Goal: Transaction & Acquisition: Book appointment/travel/reservation

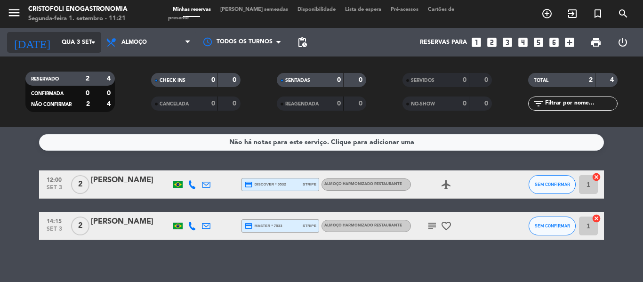
click at [89, 41] on icon "arrow_drop_down" at bounding box center [93, 42] width 11 height 11
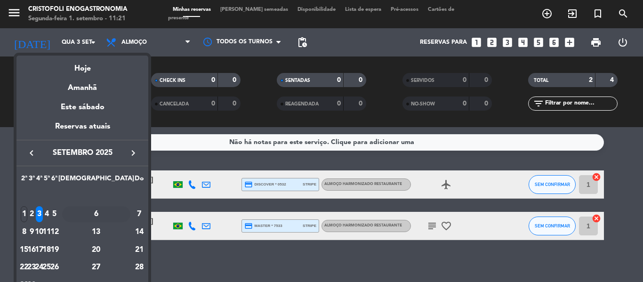
click at [117, 215] on div "6" at bounding box center [96, 214] width 68 height 16
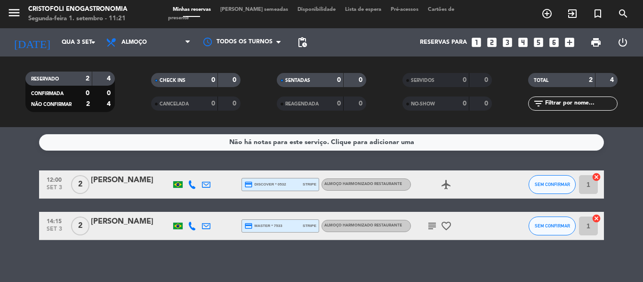
type input "Sáb 6 set"
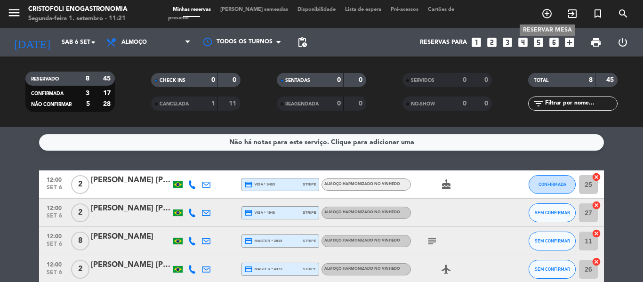
click at [545, 11] on icon "add_circle_outline" at bounding box center [546, 13] width 11 height 11
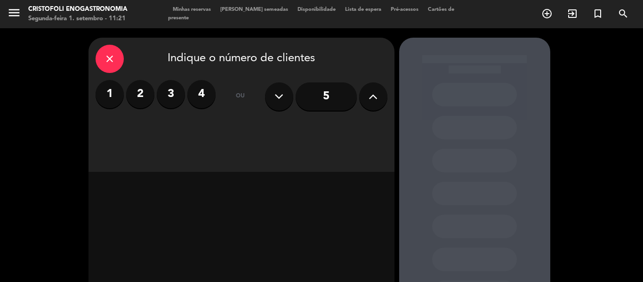
click at [173, 101] on label "3" at bounding box center [171, 94] width 28 height 28
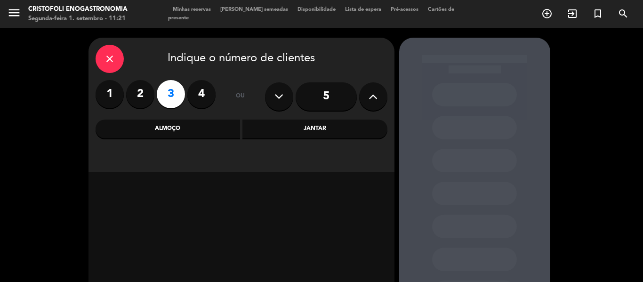
click at [181, 128] on div "Almoço" at bounding box center [168, 129] width 145 height 19
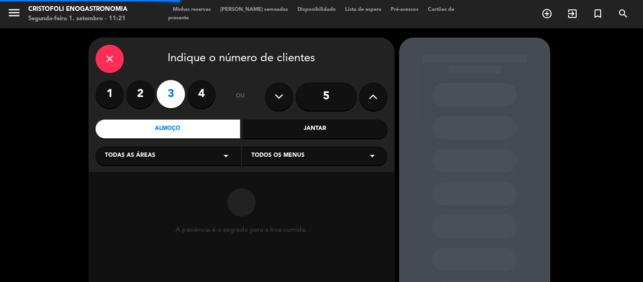
scroll to position [47, 0]
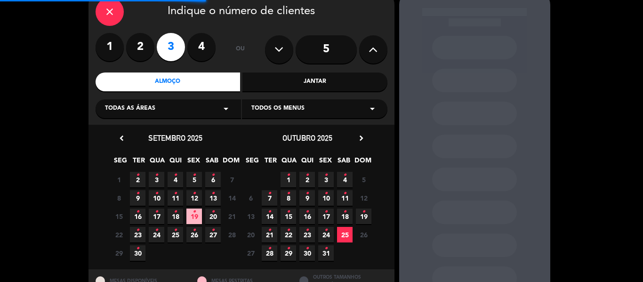
click at [176, 116] on div "Todas as áreas arrow_drop_down" at bounding box center [168, 108] width 145 height 19
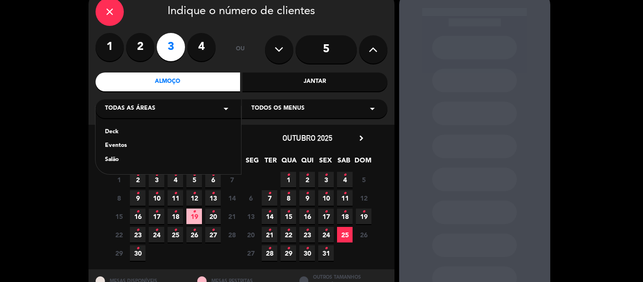
click at [121, 133] on div "Deck" at bounding box center [168, 132] width 127 height 9
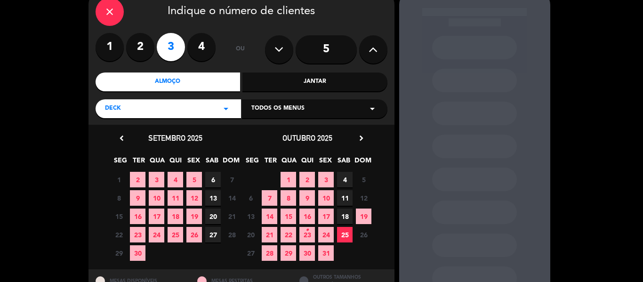
click at [217, 177] on span "6" at bounding box center [213, 180] width 16 height 16
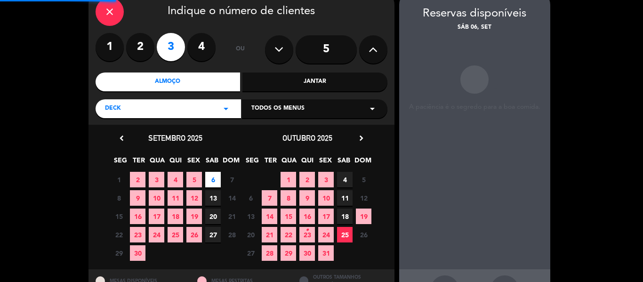
scroll to position [38, 0]
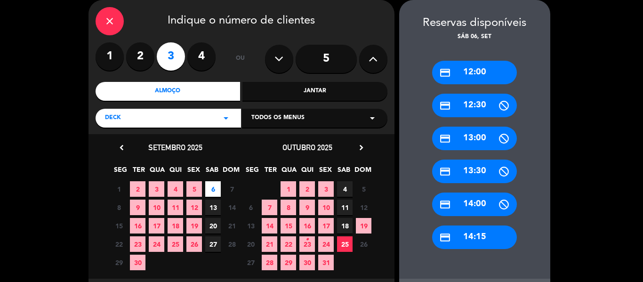
click at [330, 117] on div "Todos os menus arrow_drop_down" at bounding box center [314, 118] width 145 height 19
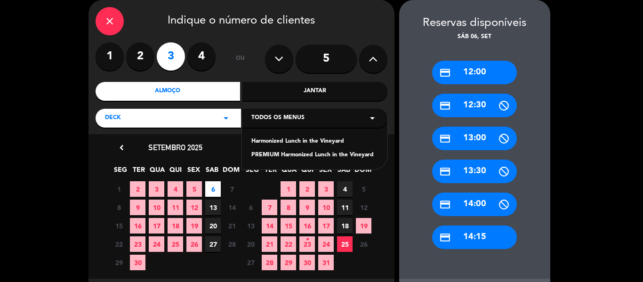
click at [319, 138] on div "Harmonized Lunch in the Vineyard" at bounding box center [314, 141] width 127 height 9
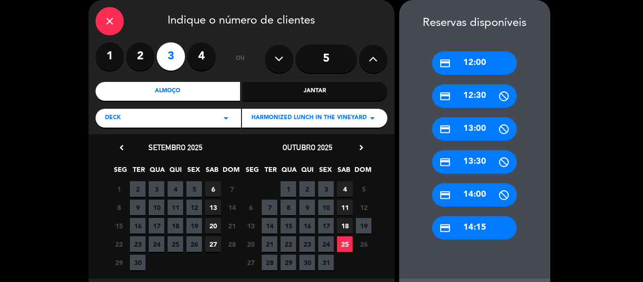
click at [211, 193] on span "6" at bounding box center [213, 189] width 16 height 16
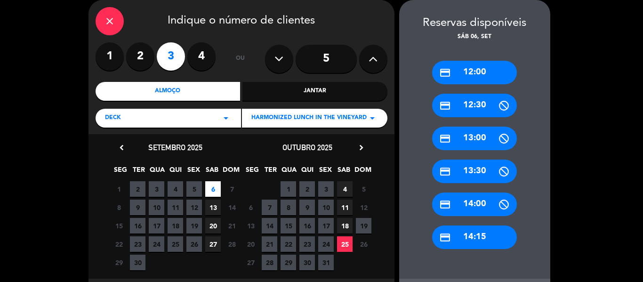
click at [475, 238] on div "credit_card 14:15" at bounding box center [474, 238] width 85 height 24
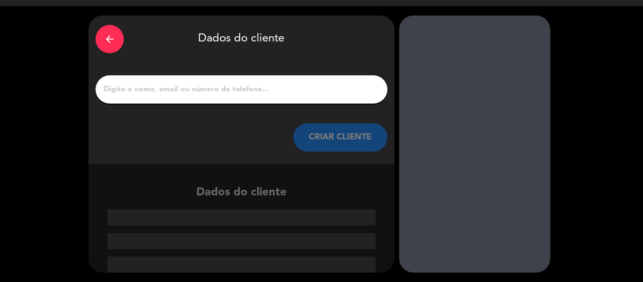
click at [191, 93] on input "1" at bounding box center [242, 89] width 278 height 13
paste input "[PERSON_NAME]"
type input "[PERSON_NAME]"
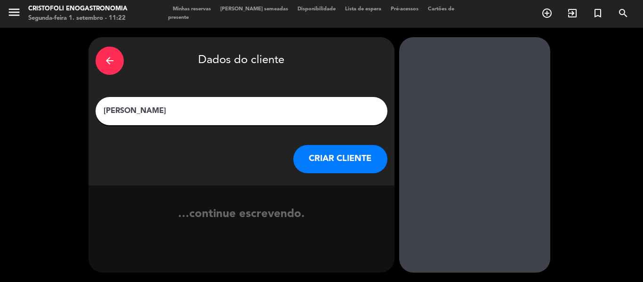
scroll to position [0, 0]
click at [351, 160] on button "CRIAR CLIENTE" at bounding box center [340, 159] width 94 height 28
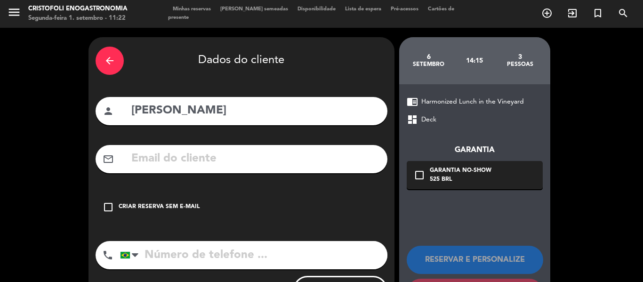
click at [172, 155] on input "text" at bounding box center [255, 158] width 250 height 19
paste input "[EMAIL_ADDRESS] com"
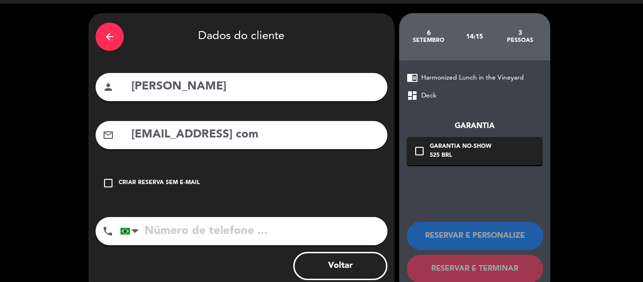
scroll to position [46, 0]
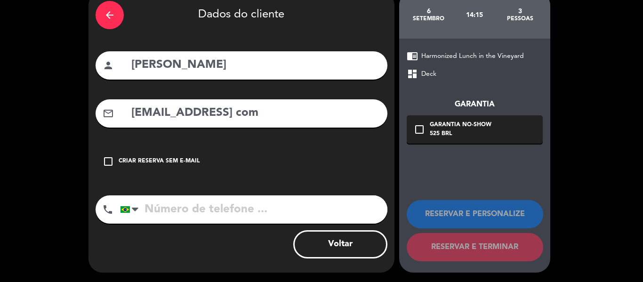
type input "[EMAIL_ADDRESS] com"
click at [169, 210] on input "tel" at bounding box center [253, 209] width 267 height 28
paste input "12981701719"
click at [160, 215] on input "12981701719" at bounding box center [253, 209] width 267 height 28
click at [235, 213] on input "12981701719" at bounding box center [253, 209] width 267 height 28
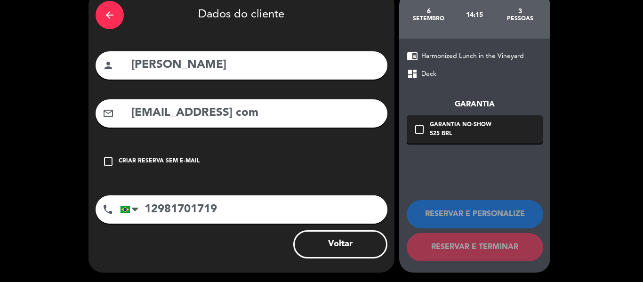
click at [157, 208] on input "12981701719" at bounding box center [253, 209] width 267 height 28
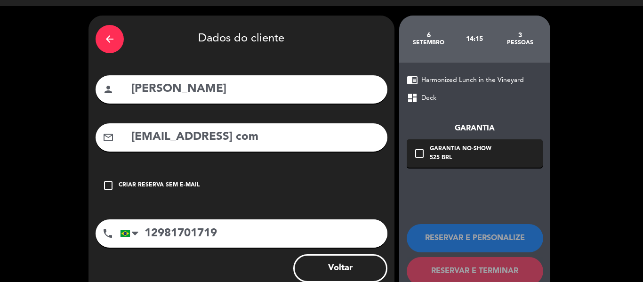
scroll to position [0, 0]
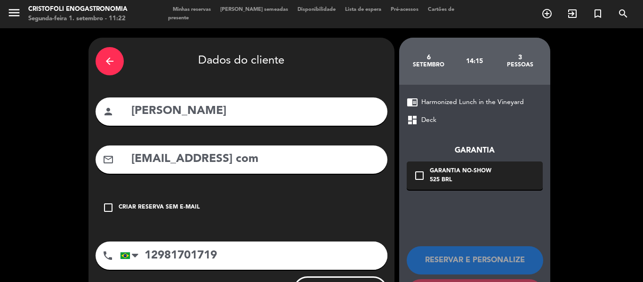
type input "12981701719"
click at [230, 257] on input "12981701719" at bounding box center [253, 256] width 267 height 28
drag, startPoint x: 227, startPoint y: 257, endPoint x: 74, endPoint y: 247, distance: 153.3
click at [74, 247] on div "arrow_back Dados do cliente person [PERSON_NAME] mail_outline [EMAIL_ADDRESS] c…" at bounding box center [321, 178] width 643 height 300
paste input "12981701719"
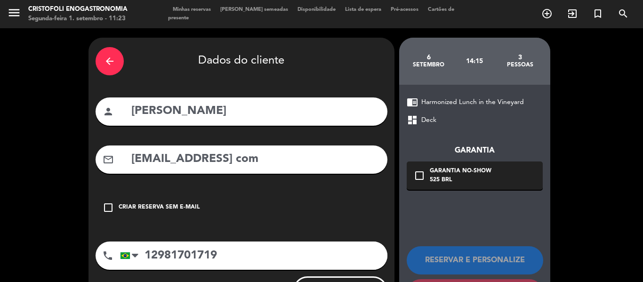
click at [306, 259] on input "12981701719" at bounding box center [253, 256] width 267 height 28
click at [233, 254] on input "12981701719" at bounding box center [253, 256] width 267 height 28
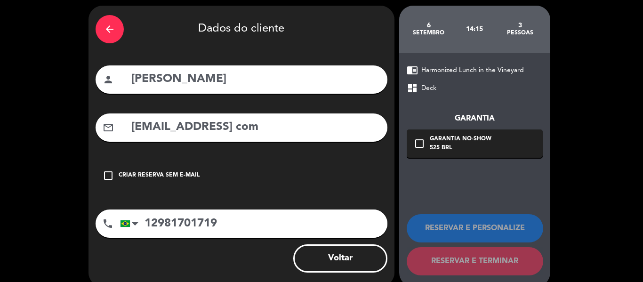
scroll to position [46, 0]
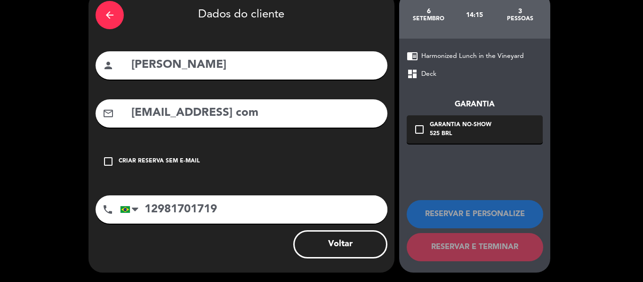
click at [156, 211] on input "12981701719" at bounding box center [253, 209] width 267 height 28
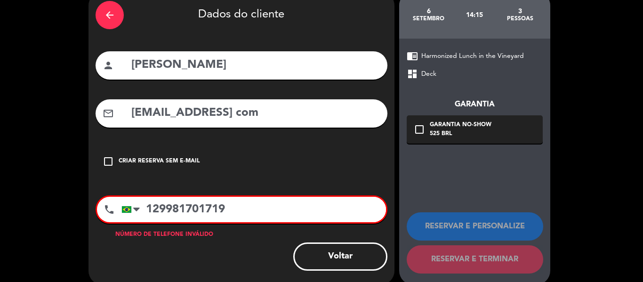
type input "12981701719"
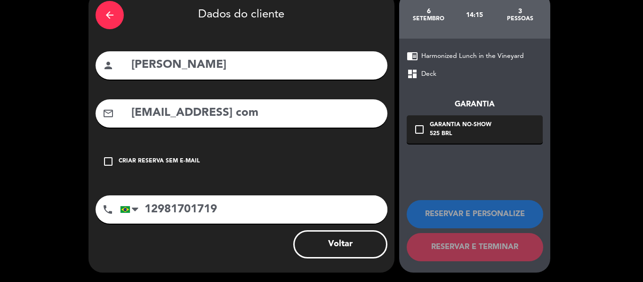
click at [246, 206] on input "12981701719" at bounding box center [253, 209] width 267 height 28
click at [105, 13] on icon "arrow_back" at bounding box center [109, 14] width 11 height 11
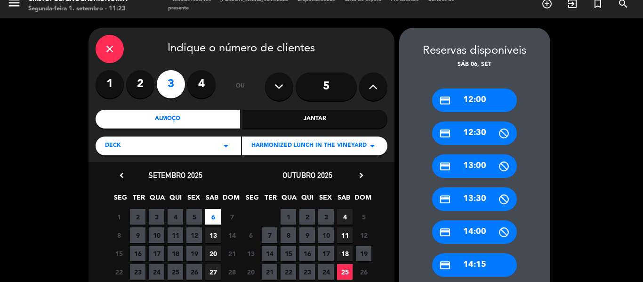
scroll to position [0, 0]
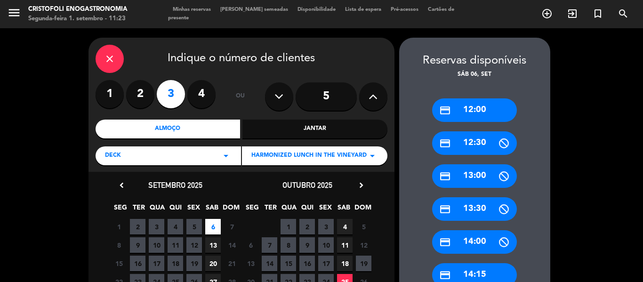
click at [373, 156] on icon "arrow_drop_down" at bounding box center [372, 155] width 11 height 11
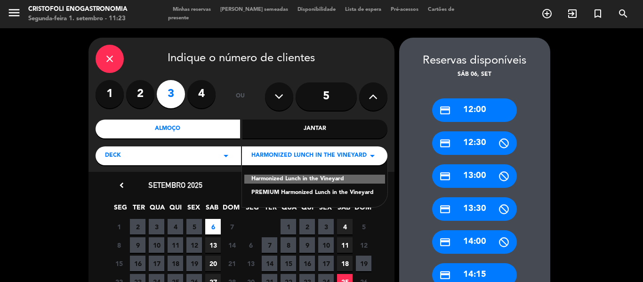
click at [373, 156] on icon "arrow_drop_down" at bounding box center [372, 155] width 11 height 11
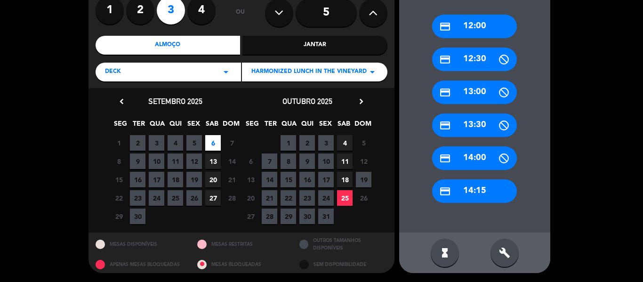
click at [479, 185] on div "credit_card 14:15" at bounding box center [474, 191] width 85 height 24
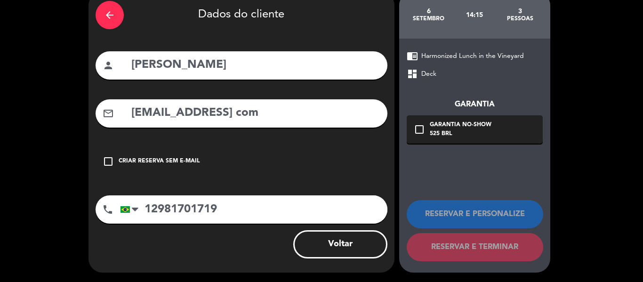
click at [226, 213] on input "12981701719" at bounding box center [253, 209] width 267 height 28
drag, startPoint x: 222, startPoint y: 217, endPoint x: 105, endPoint y: 218, distance: 116.8
click at [105, 218] on div "phone [GEOGRAPHIC_DATA] +1 [GEOGRAPHIC_DATA] +44 [GEOGRAPHIC_DATA] ([GEOGRAPHIC…" at bounding box center [242, 209] width 292 height 28
click at [205, 210] on input "tel" at bounding box center [253, 209] width 267 height 28
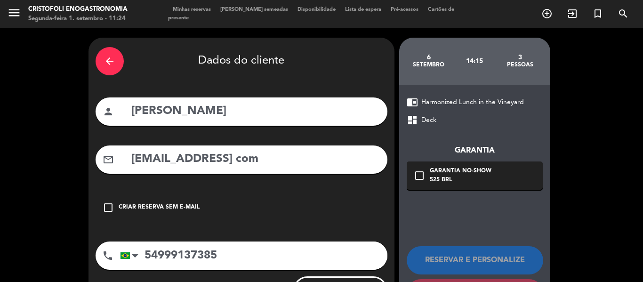
type input "54999137385"
click at [288, 144] on div "arrow_back Dados do cliente person [PERSON_NAME] mail_outline [EMAIL_ADDRESS] c…" at bounding box center [242, 178] width 306 height 281
click at [268, 166] on input "[EMAIL_ADDRESS] com" at bounding box center [255, 159] width 250 height 19
click at [236, 162] on input "[EMAIL_ADDRESS] com" at bounding box center [255, 159] width 250 height 19
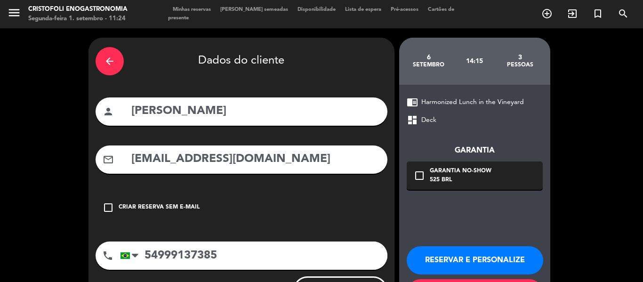
scroll to position [46, 0]
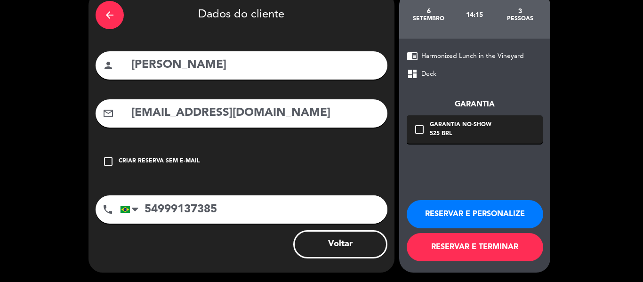
type input "[EMAIL_ADDRESS][DOMAIN_NAME]"
drag, startPoint x: 249, startPoint y: 217, endPoint x: 95, endPoint y: 217, distance: 154.0
click at [96, 217] on div "phone [GEOGRAPHIC_DATA] +1 [GEOGRAPHIC_DATA] +44 [GEOGRAPHIC_DATA] ([GEOGRAPHIC…" at bounding box center [242, 209] width 292 height 28
paste input "12981701719"
type input "12981701719"
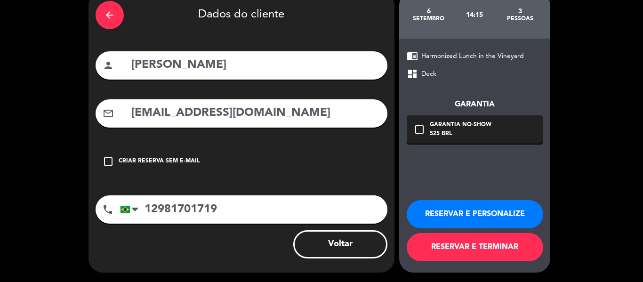
click at [448, 211] on button "RESERVAR E PERSONALIZE" at bounding box center [475, 214] width 137 height 28
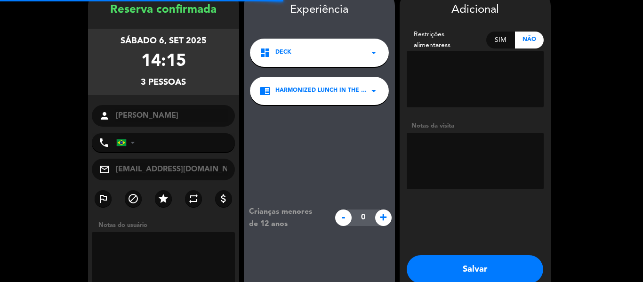
type input "[PHONE_NUMBER]"
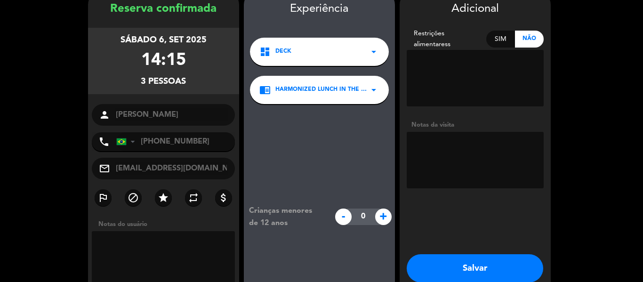
scroll to position [94, 0]
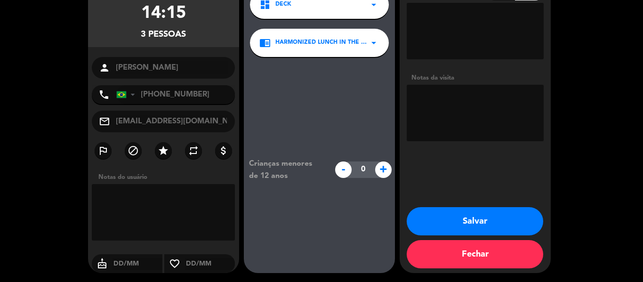
click at [451, 216] on button "Salvar" at bounding box center [475, 221] width 137 height 28
